Goal: Transaction & Acquisition: Purchase product/service

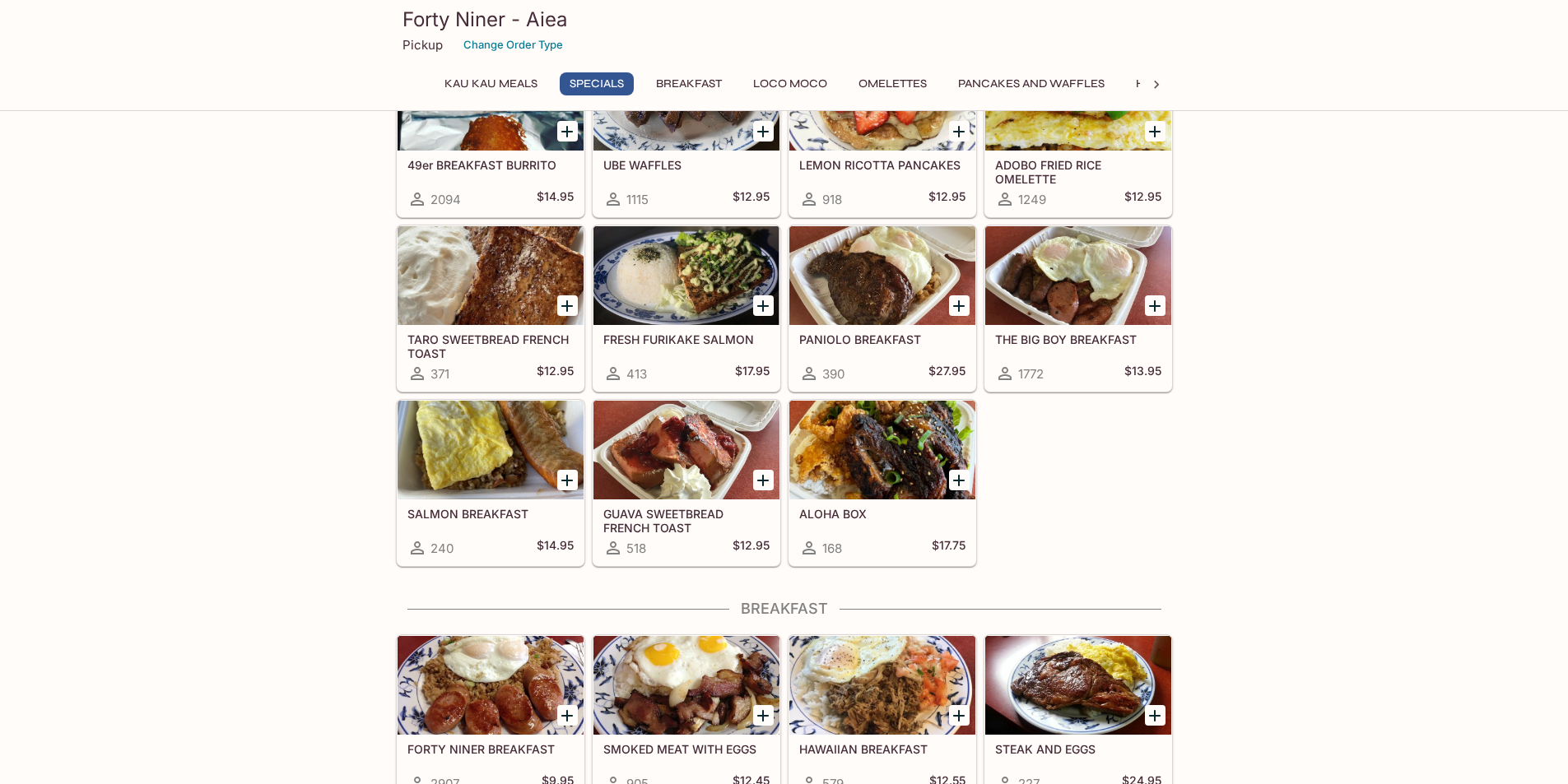
scroll to position [329, 0]
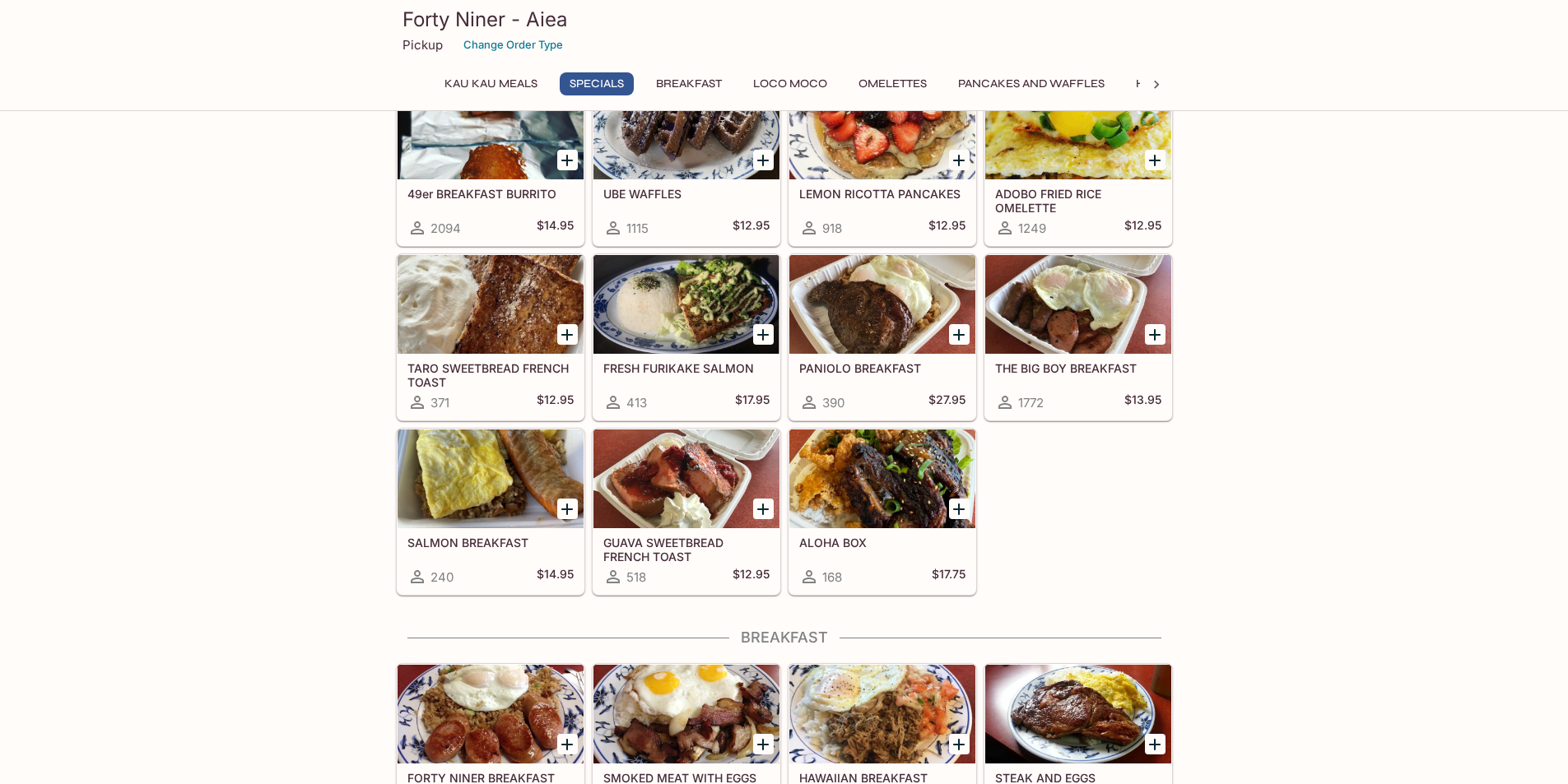
click at [531, 166] on div at bounding box center [490, 129] width 186 height 99
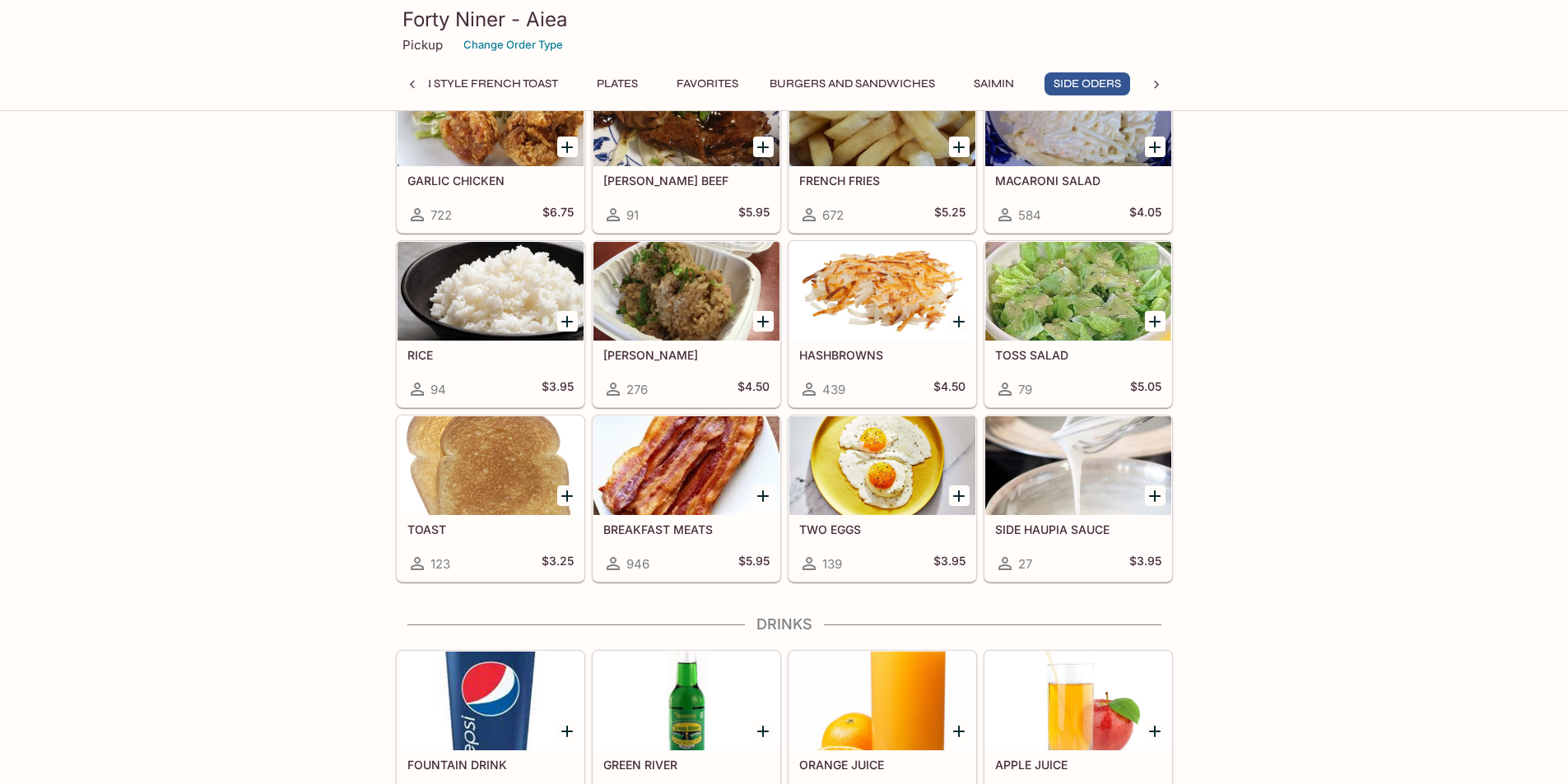
scroll to position [4585, 0]
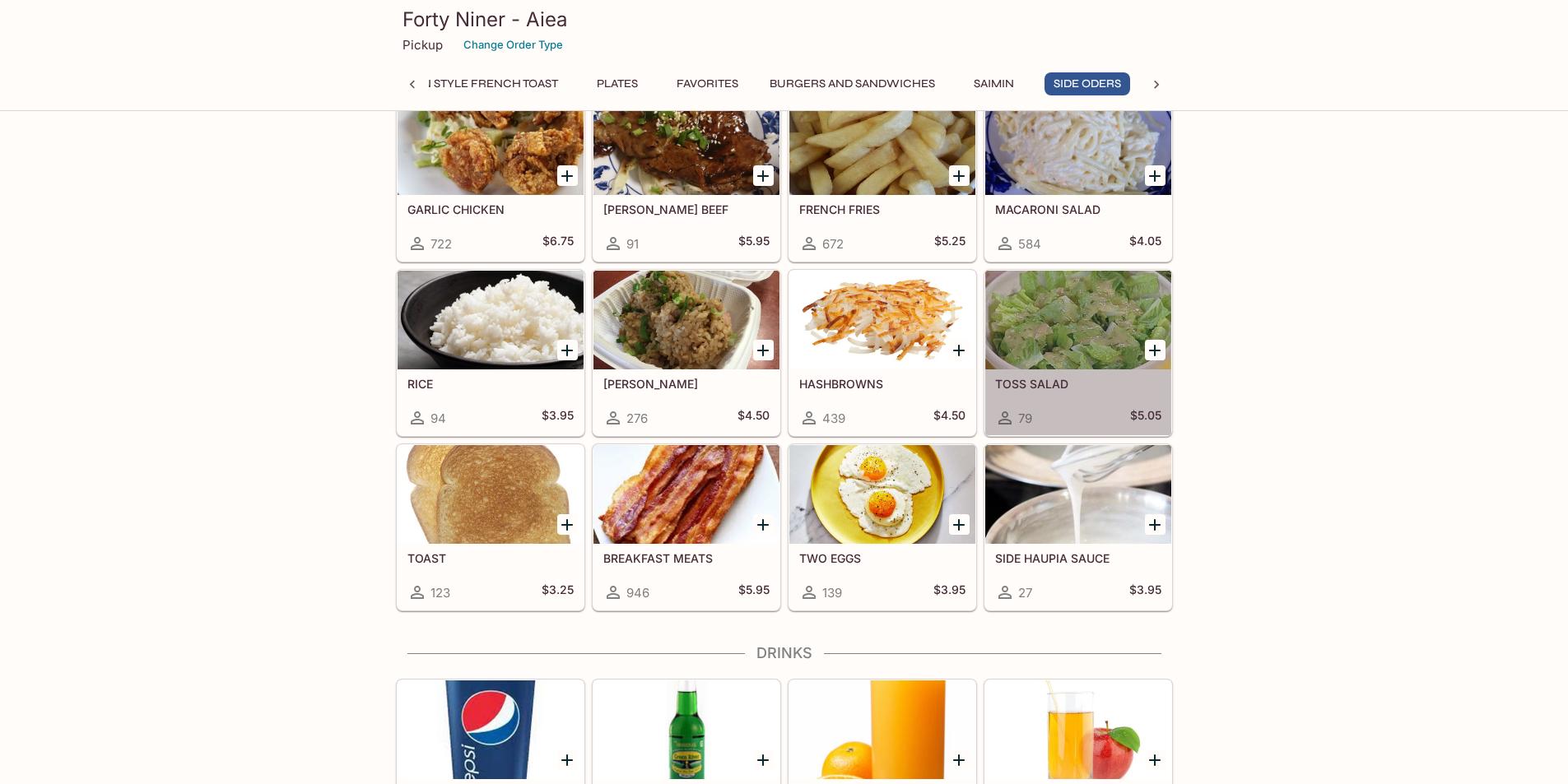
click at [1004, 367] on div at bounding box center [1078, 319] width 186 height 99
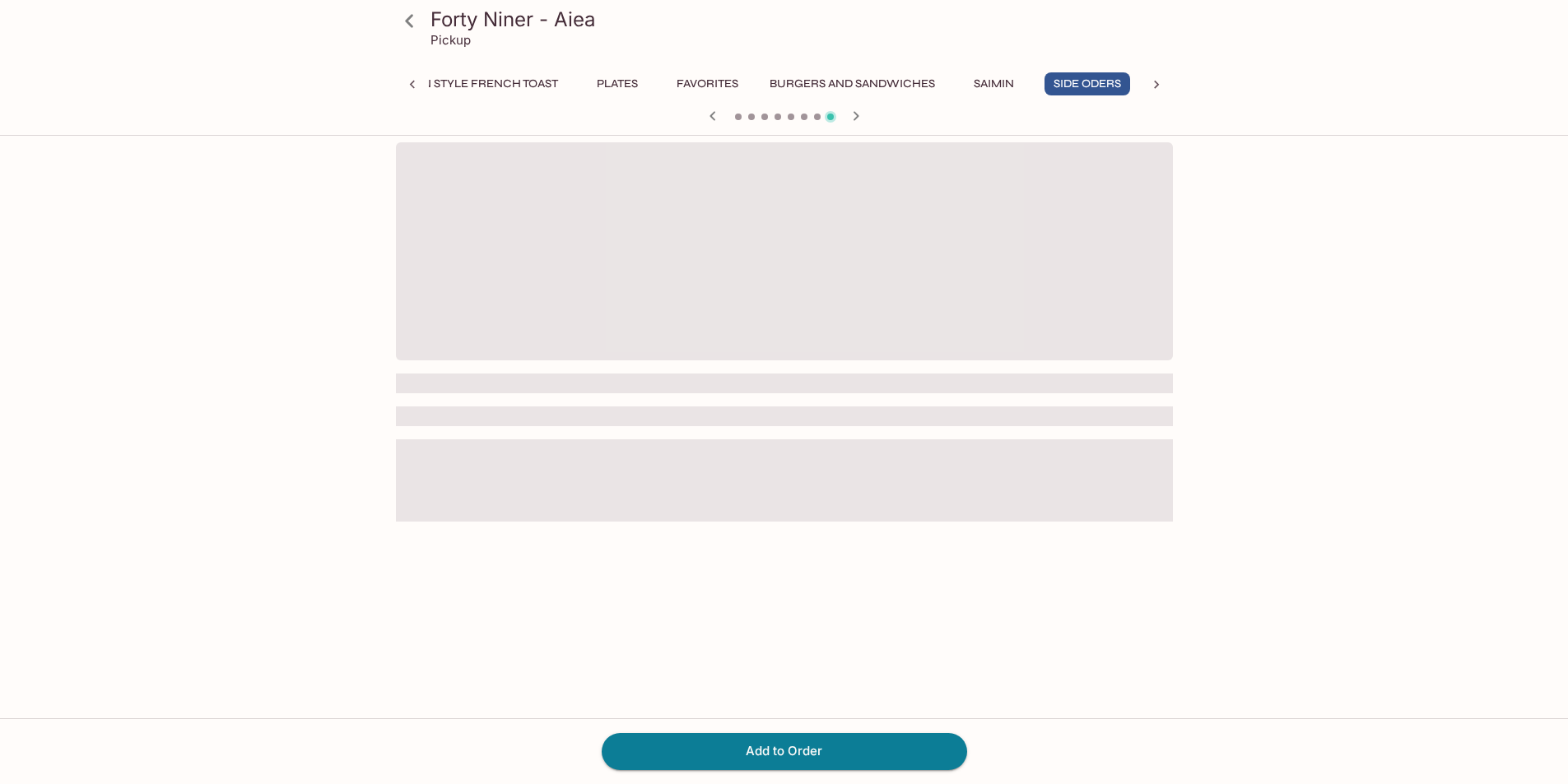
scroll to position [0, 763]
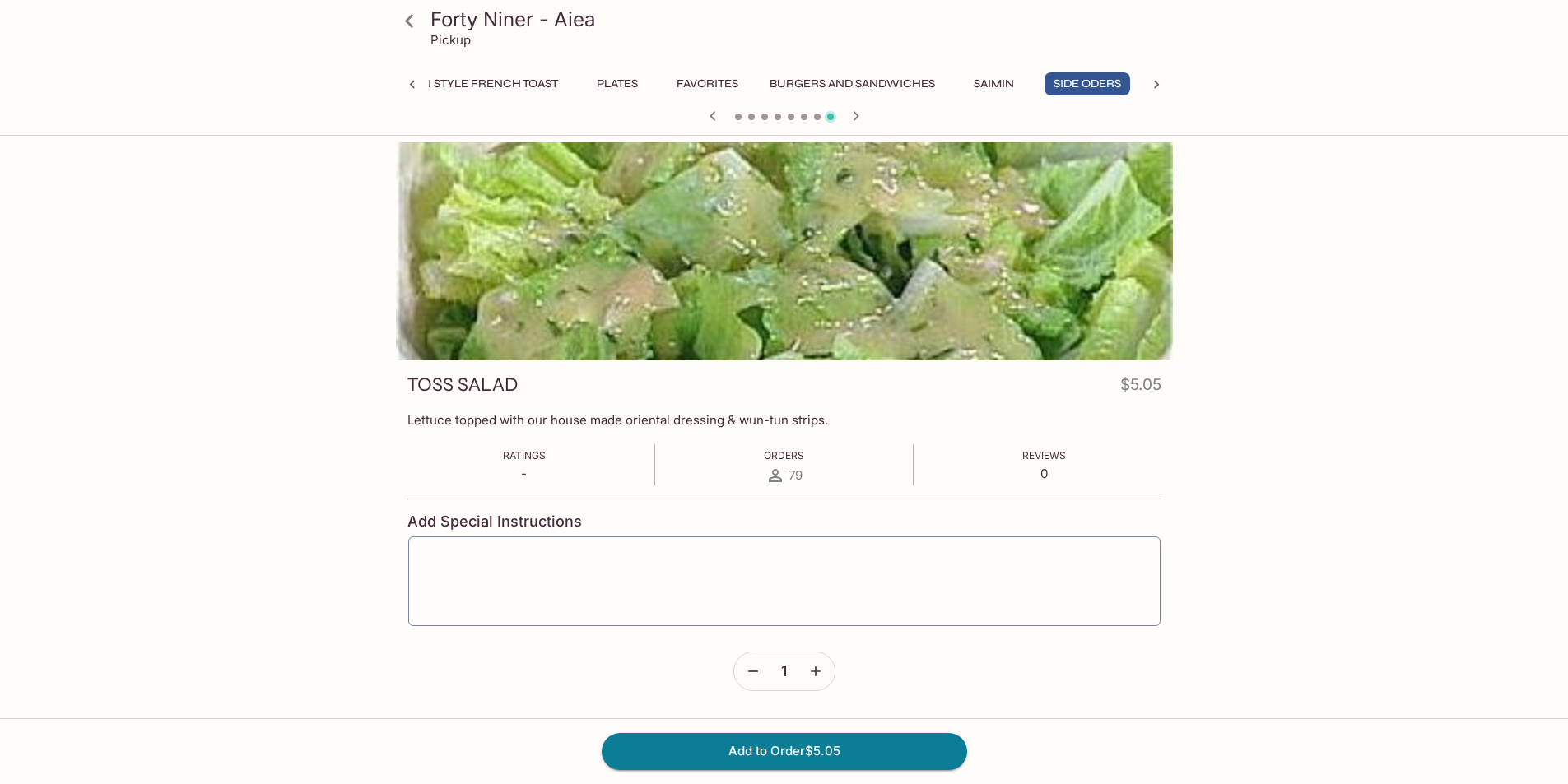
click at [786, 78] on button "Burgers and Sandwiches" at bounding box center [852, 84] width 183 height 23
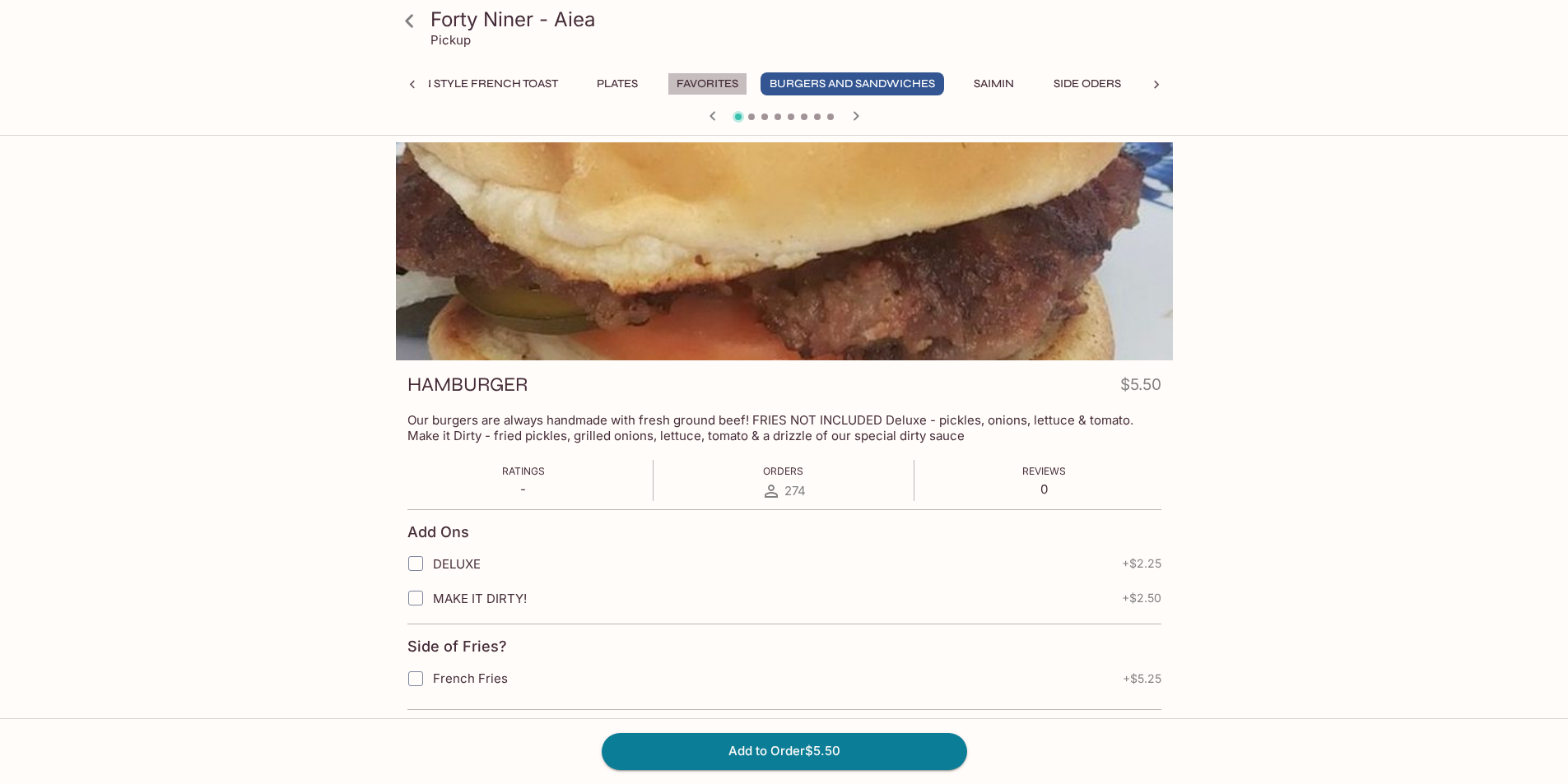
click at [682, 80] on button "Favorites" at bounding box center [708, 84] width 80 height 23
